Goal: Task Accomplishment & Management: Complete application form

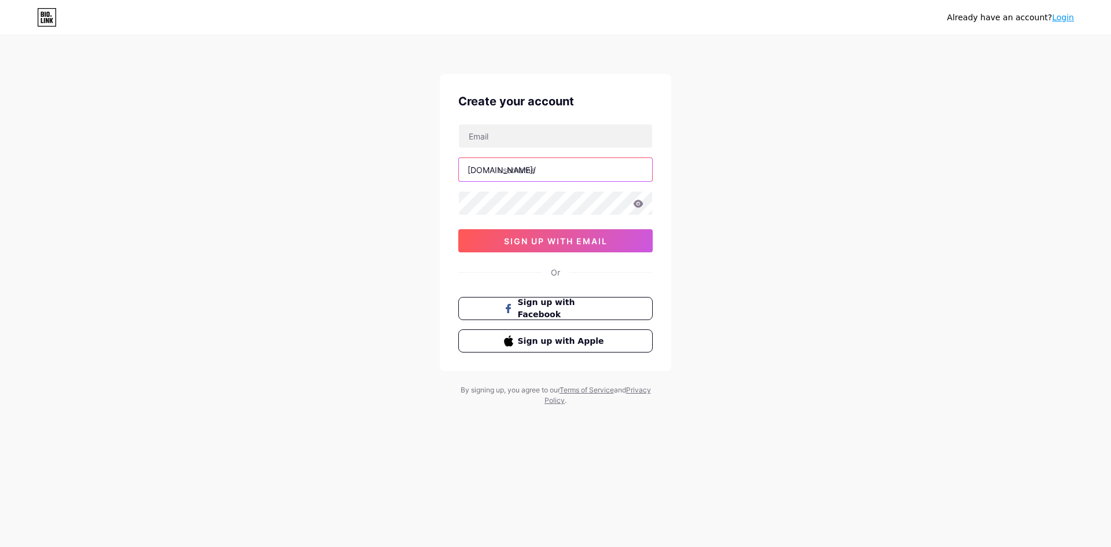
click at [533, 171] on input "text" at bounding box center [555, 169] width 193 height 23
type input "smsharifulislam"
click at [572, 130] on input "text" at bounding box center [555, 135] width 193 height 23
type input "[EMAIL_ADDRESS][DOMAIN_NAME]"
drag, startPoint x: 640, startPoint y: 204, endPoint x: 633, endPoint y: 201, distance: 7.9
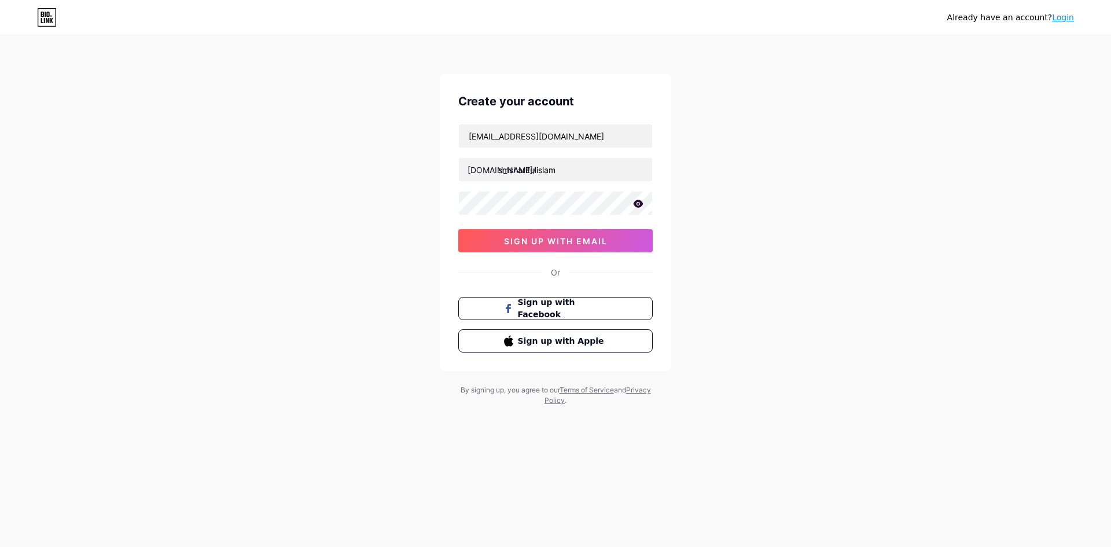
click at [640, 202] on icon at bounding box center [638, 204] width 10 height 8
click at [500, 240] on button "sign up with email" at bounding box center [555, 240] width 194 height 23
click at [498, 240] on button "sign up with email" at bounding box center [555, 240] width 194 height 23
click at [568, 246] on button "sign up with email" at bounding box center [555, 240] width 194 height 23
click at [367, 178] on div "Already have an account? Login Create your account [PERSON_NAME][EMAIL_ADDRESS]…" at bounding box center [555, 221] width 1111 height 443
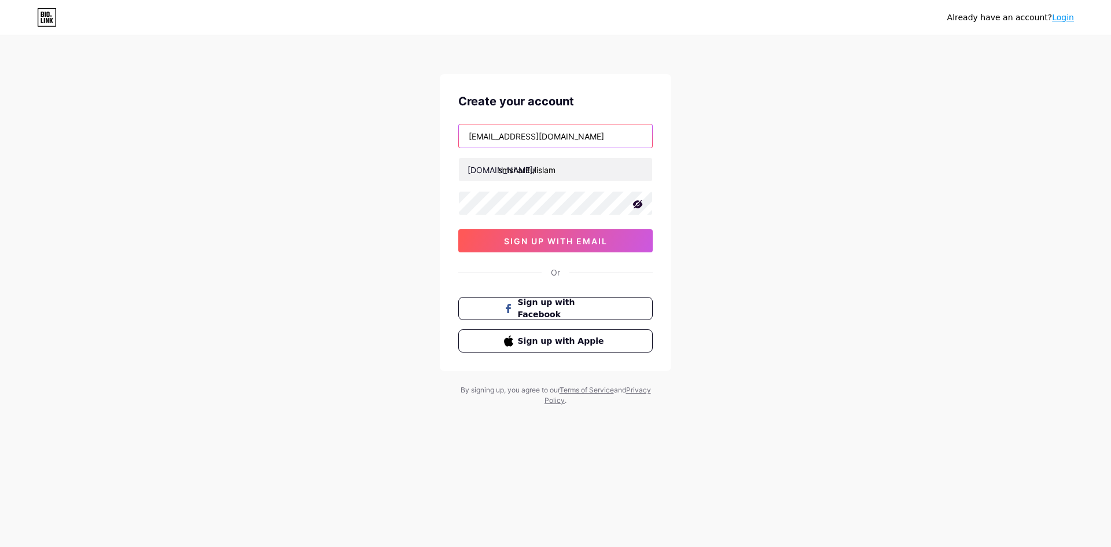
drag, startPoint x: 466, startPoint y: 138, endPoint x: 448, endPoint y: 134, distance: 18.3
click at [450, 135] on div "Create your account [PERSON_NAME][EMAIL_ADDRESS][DOMAIN_NAME] [DOMAIN_NAME]/ sm…" at bounding box center [555, 222] width 231 height 297
click at [562, 244] on span "sign up with email" at bounding box center [556, 241] width 104 height 10
click at [248, 113] on div "Already have an account? Login Create your account [PERSON_NAME][EMAIL_ADDRESS]…" at bounding box center [555, 221] width 1111 height 443
click at [508, 250] on button "sign up with email" at bounding box center [555, 240] width 194 height 23
